Goal: Check status: Check status

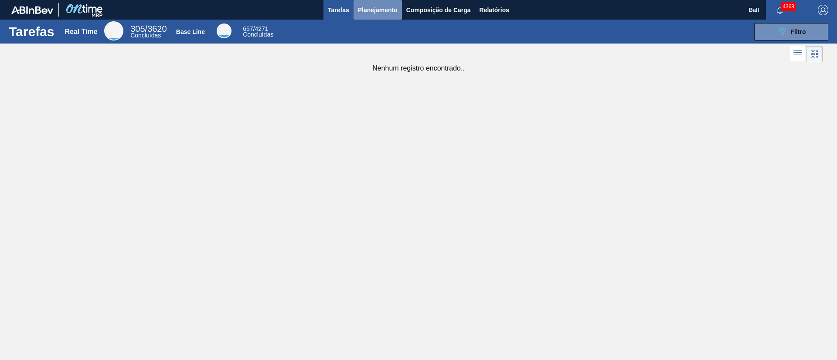
click at [376, 0] on button "Planejamento" at bounding box center [377, 10] width 48 height 20
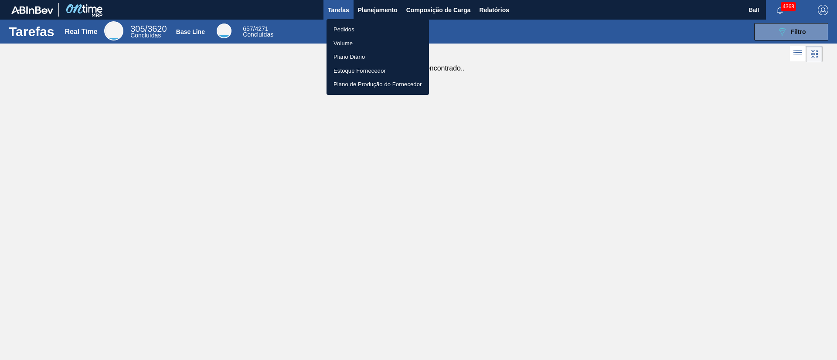
click at [356, 27] on li "Pedidos" at bounding box center [377, 30] width 102 height 14
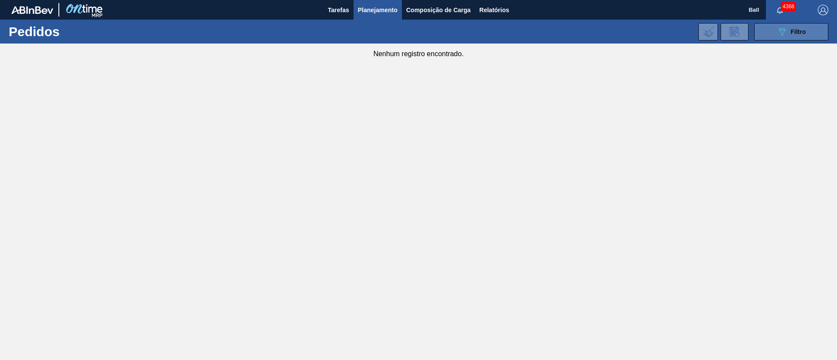
click at [802, 33] on span "Filtro" at bounding box center [798, 31] width 15 height 7
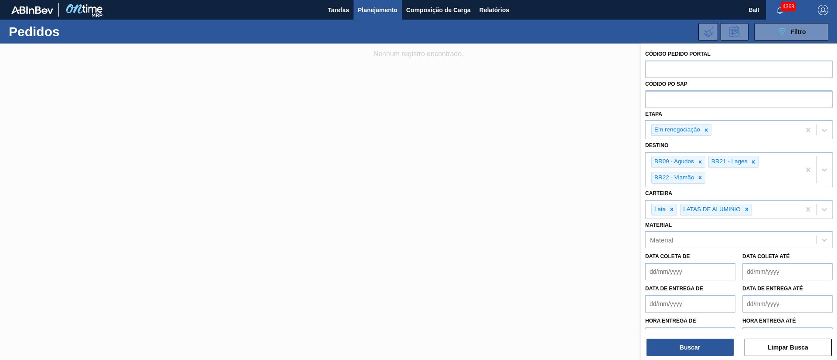
click at [712, 101] on input "text" at bounding box center [738, 99] width 187 height 17
paste input "text"
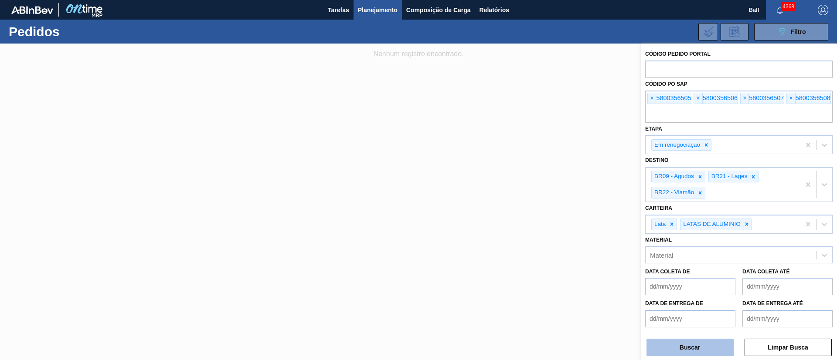
click at [702, 340] on button "Buscar" at bounding box center [689, 347] width 87 height 17
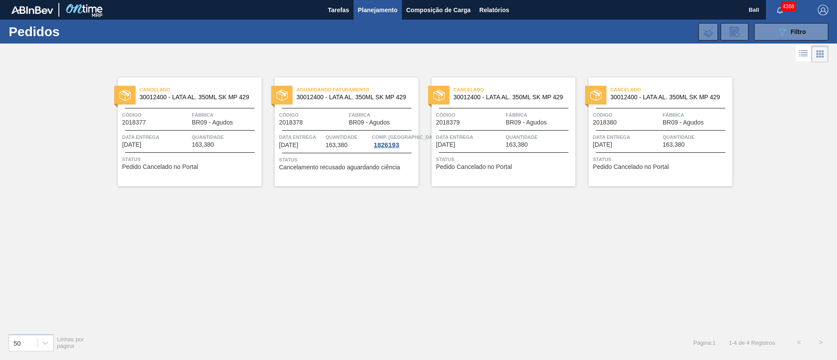
click at [196, 125] on span "BR09 - Agudos" at bounding box center [212, 122] width 41 height 7
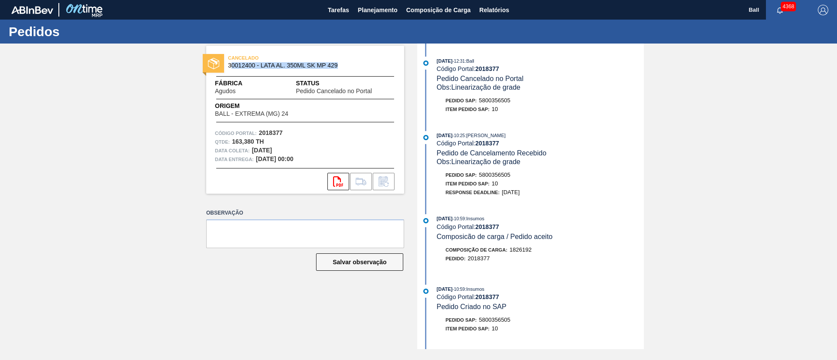
drag, startPoint x: 370, startPoint y: 67, endPoint x: 233, endPoint y: 68, distance: 136.9
click at [233, 68] on span "30012400 - LATA AL. 350ML SK MP 429" at bounding box center [307, 65] width 158 height 7
click at [139, 160] on div "CANCELADO 30012400 - LATA AL. 350ML SK MP 429 Fábrica Agudos Status Pedido Canc…" at bounding box center [418, 197] width 837 height 306
drag, startPoint x: 341, startPoint y: 63, endPoint x: 227, endPoint y: 68, distance: 114.3
click at [227, 68] on div "CANCELADO 30012400 - LATA AL. 350ML SK MP 429" at bounding box center [305, 62] width 198 height 20
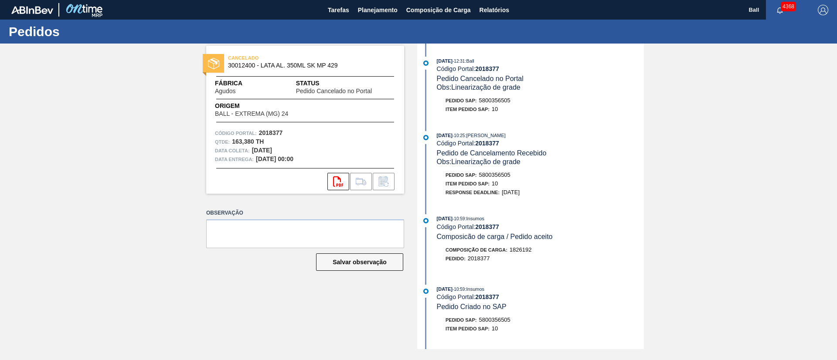
click at [134, 159] on div "CANCELADO 30012400 - LATA AL. 350ML SK MP 429 Fábrica Agudos Status Pedido Canc…" at bounding box center [418, 197] width 837 height 306
drag, startPoint x: 326, startPoint y: 157, endPoint x: 186, endPoint y: 58, distance: 172.0
click at [189, 58] on div "CANCELADO 30012400 - LATA AL. 350ML SK MP 429 Fábrica Agudos Status Pedido Canc…" at bounding box center [418, 197] width 837 height 306
click at [106, 91] on div "CANCELADO 30012400 - LATA AL. 350ML SK MP 429 Fábrica Agudos Status Pedido Canc…" at bounding box center [418, 197] width 837 height 306
click at [592, 197] on div "Response Deadline : [DATE]" at bounding box center [540, 192] width 207 height 9
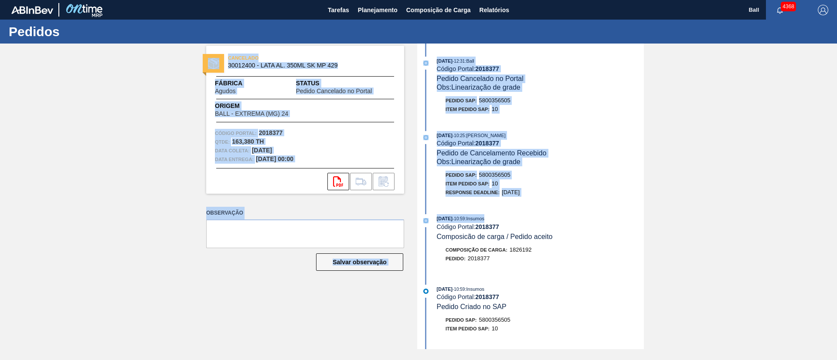
drag, startPoint x: 576, startPoint y: 205, endPoint x: 144, endPoint y: 87, distance: 447.9
click at [161, 78] on div "CANCELADO 30012400 - LATA AL. 350ML SK MP 429 Fábrica Agudos Status Pedido Canc…" at bounding box center [418, 197] width 837 height 306
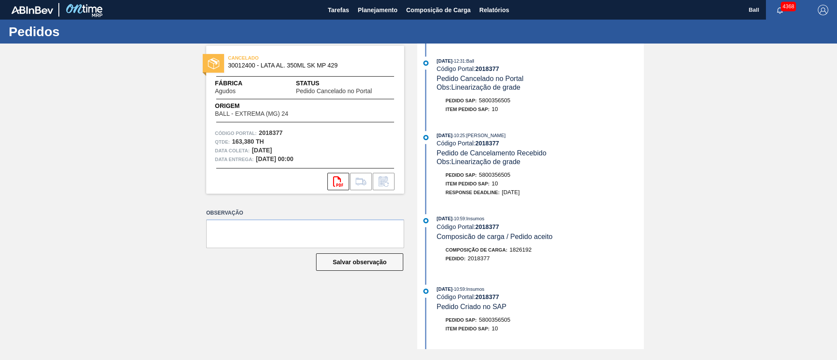
click at [122, 103] on div "CANCELADO 30012400 - LATA AL. 350ML SK MP 429 Fábrica Agudos Status Pedido Canc…" at bounding box center [418, 197] width 837 height 306
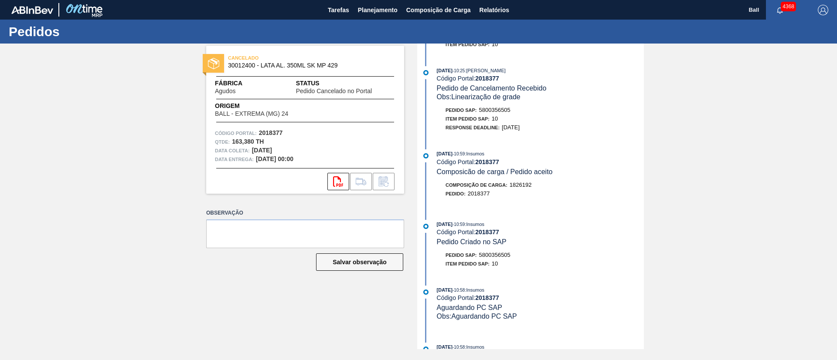
scroll to position [142, 0]
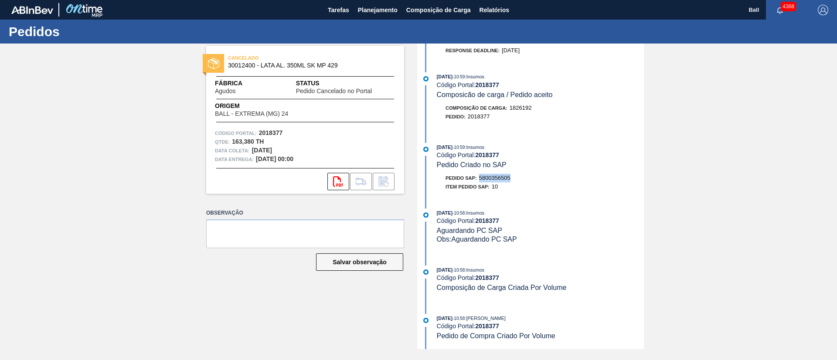
drag, startPoint x: 516, startPoint y: 178, endPoint x: 481, endPoint y: 179, distance: 35.3
click at [481, 179] on div "Pedido SAP: 5800356505" at bounding box center [540, 178] width 207 height 9
copy span "5800356505"
drag, startPoint x: 431, startPoint y: 322, endPoint x: 470, endPoint y: 336, distance: 42.0
click at [470, 335] on div "[DATE] 10:58 : [PERSON_NAME] Código Portal: 2018377 Pedido de Compra Criado Por…" at bounding box center [531, 327] width 224 height 27
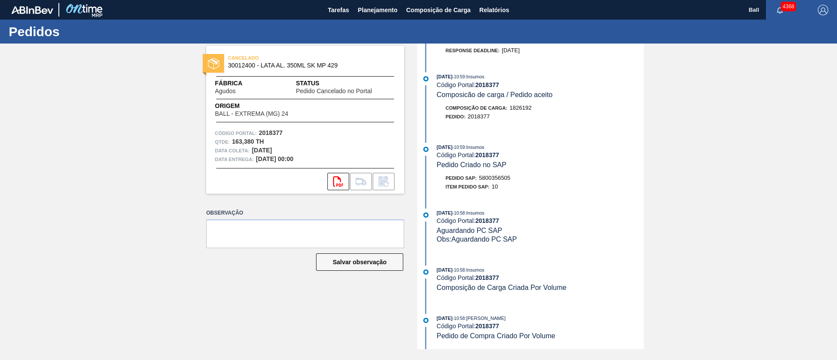
click at [485, 340] on div "Pedido de Compra Criado Por Volume" at bounding box center [496, 336] width 119 height 9
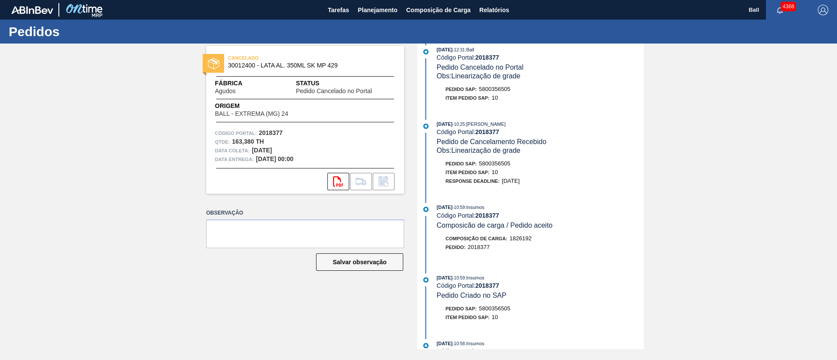
scroll to position [0, 0]
